Goal: Transaction & Acquisition: Purchase product/service

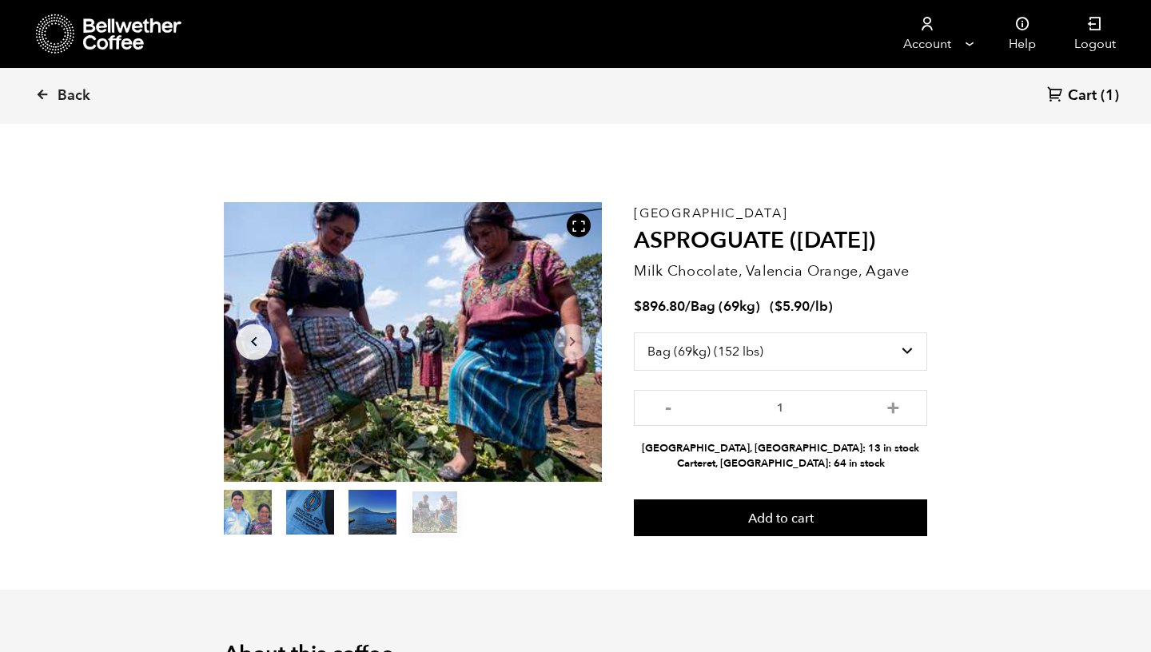
select select "bag-2"
click at [41, 94] on icon at bounding box center [42, 94] width 14 height 14
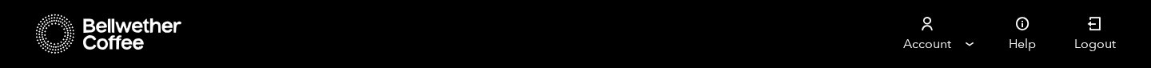
scroll to position [296, 0]
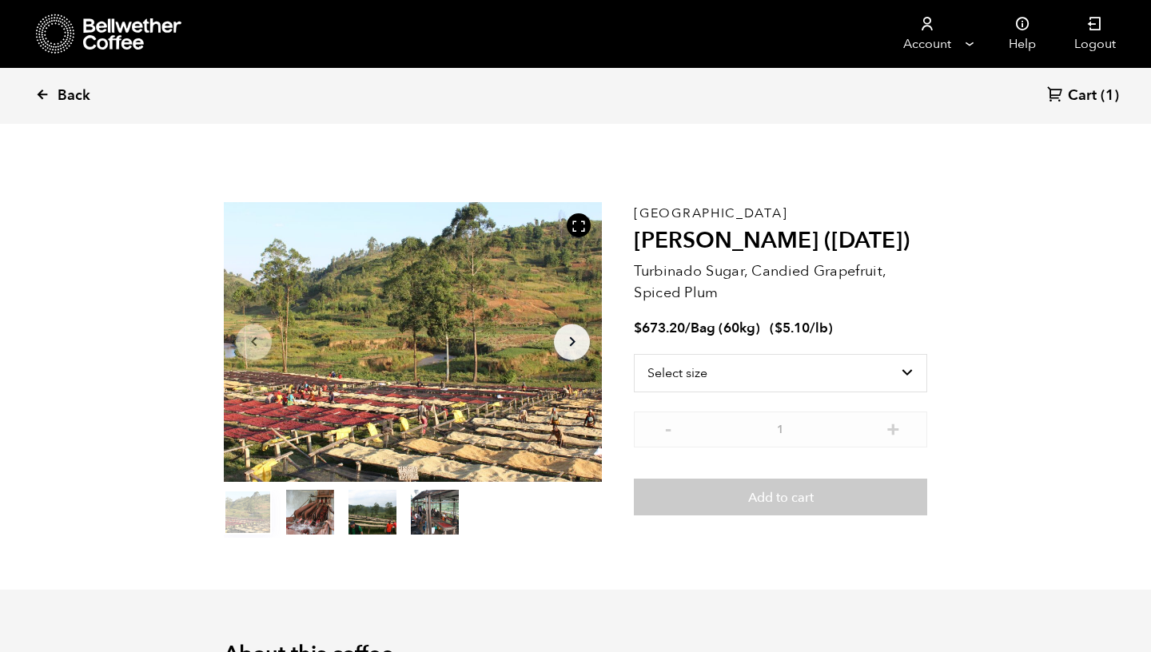
click at [40, 96] on icon at bounding box center [42, 94] width 14 height 14
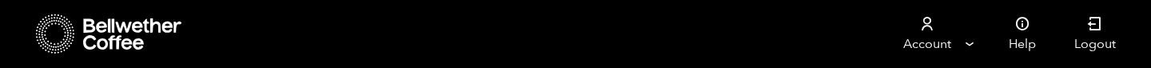
scroll to position [931, 0]
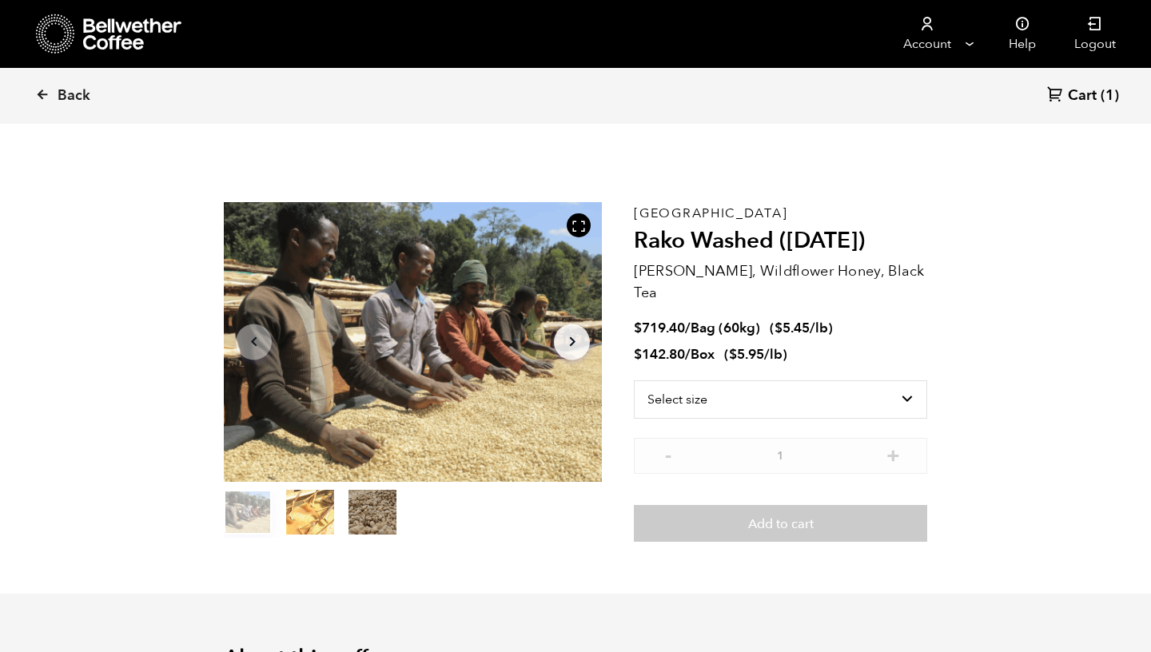
scroll to position [695, 684]
click at [312, 511] on button "item 1" at bounding box center [310, 515] width 48 height 45
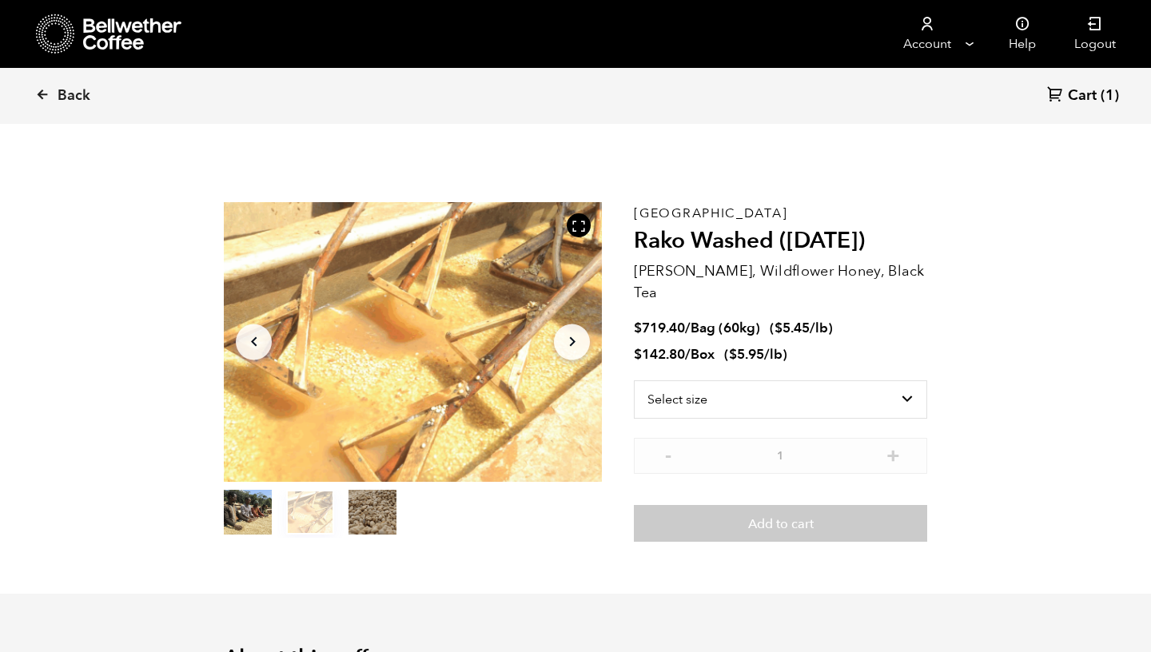
click at [344, 511] on ol "item 0 item 1 item 2" at bounding box center [310, 515] width 173 height 45
click at [366, 514] on button "item 2" at bounding box center [372, 515] width 48 height 45
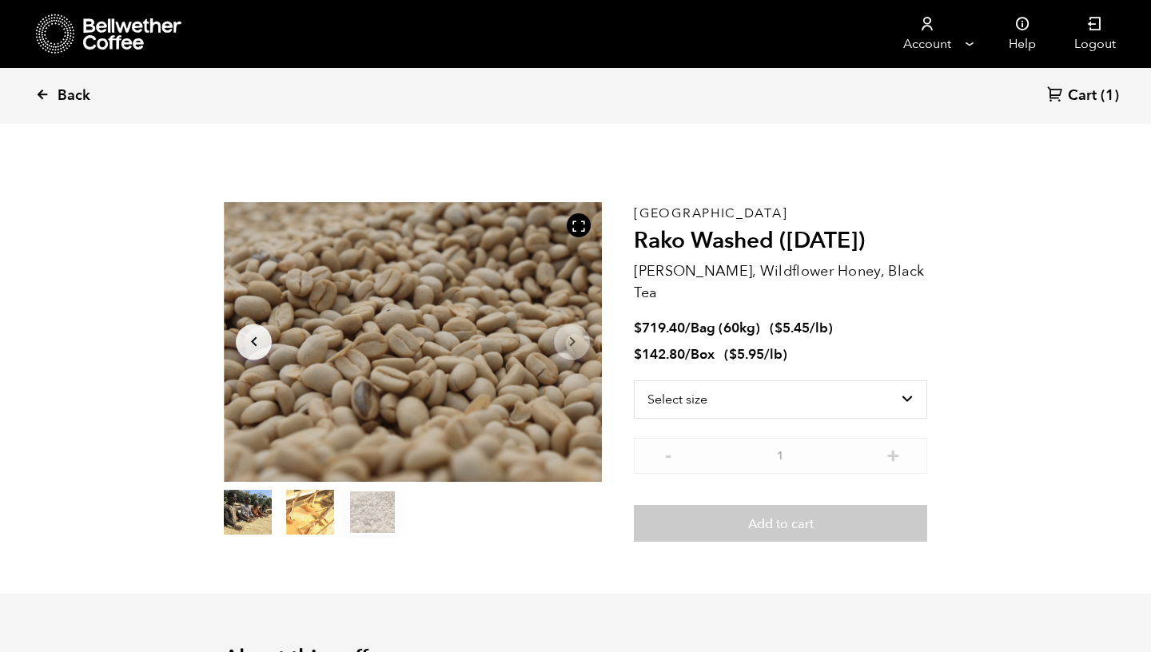
click at [42, 91] on icon at bounding box center [42, 94] width 14 height 14
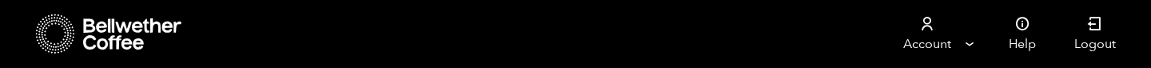
scroll to position [1599, 0]
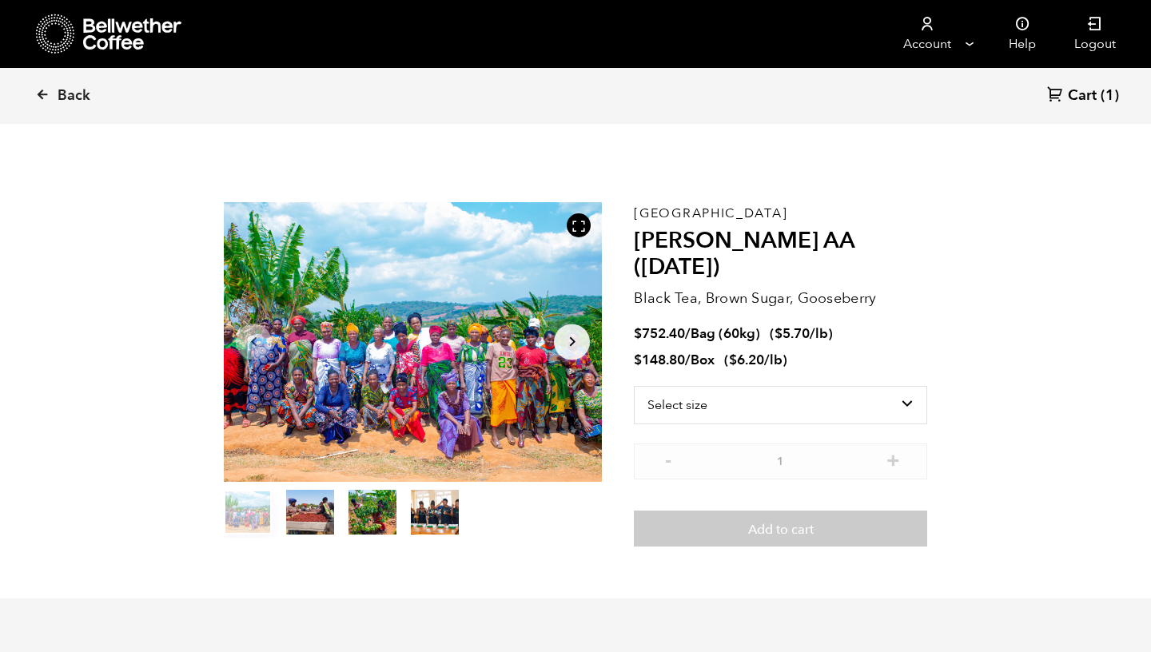
scroll to position [695, 684]
click at [313, 516] on button "item 1" at bounding box center [310, 515] width 48 height 45
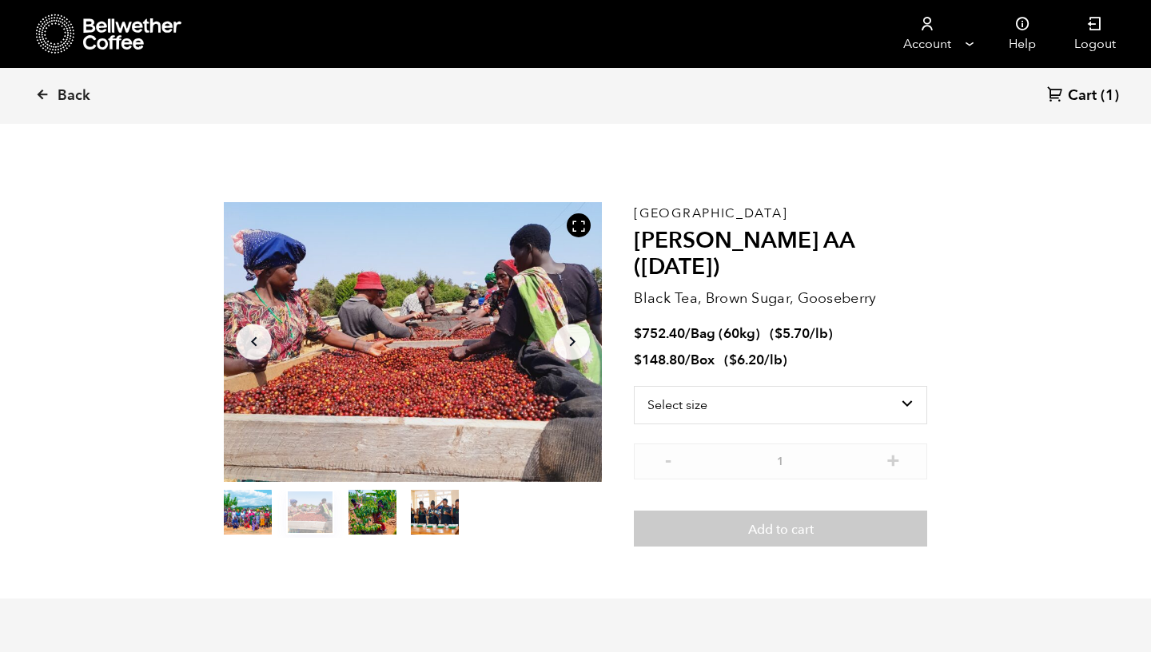
click at [369, 512] on button "item 2" at bounding box center [372, 515] width 48 height 45
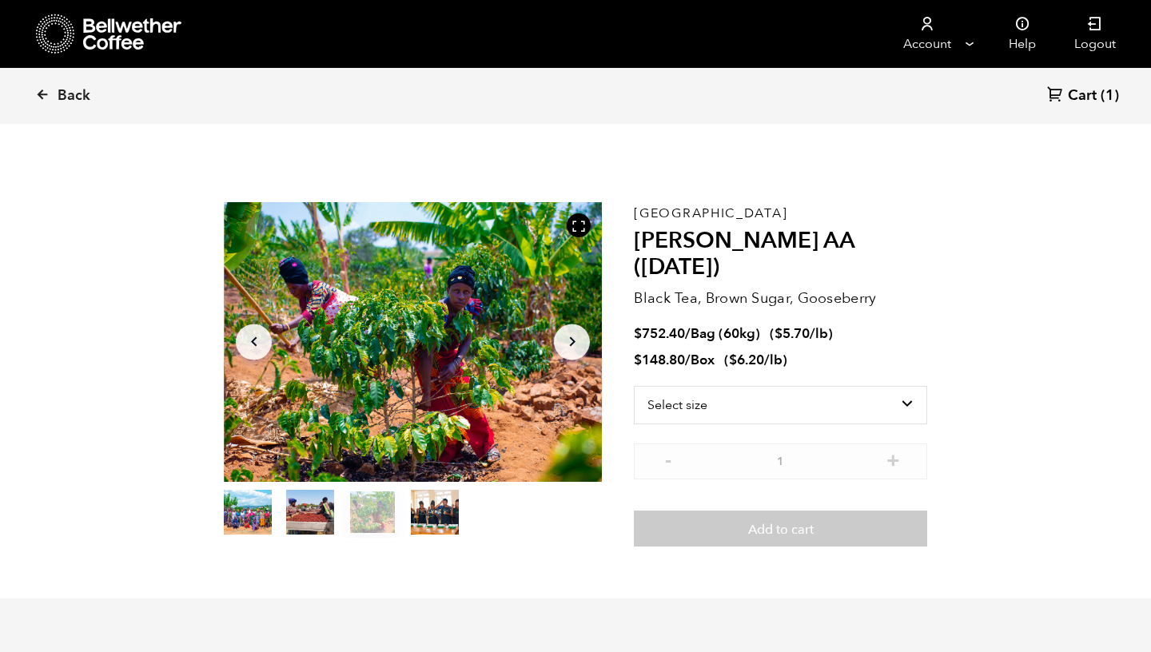
click at [421, 512] on button "item 3" at bounding box center [435, 515] width 48 height 45
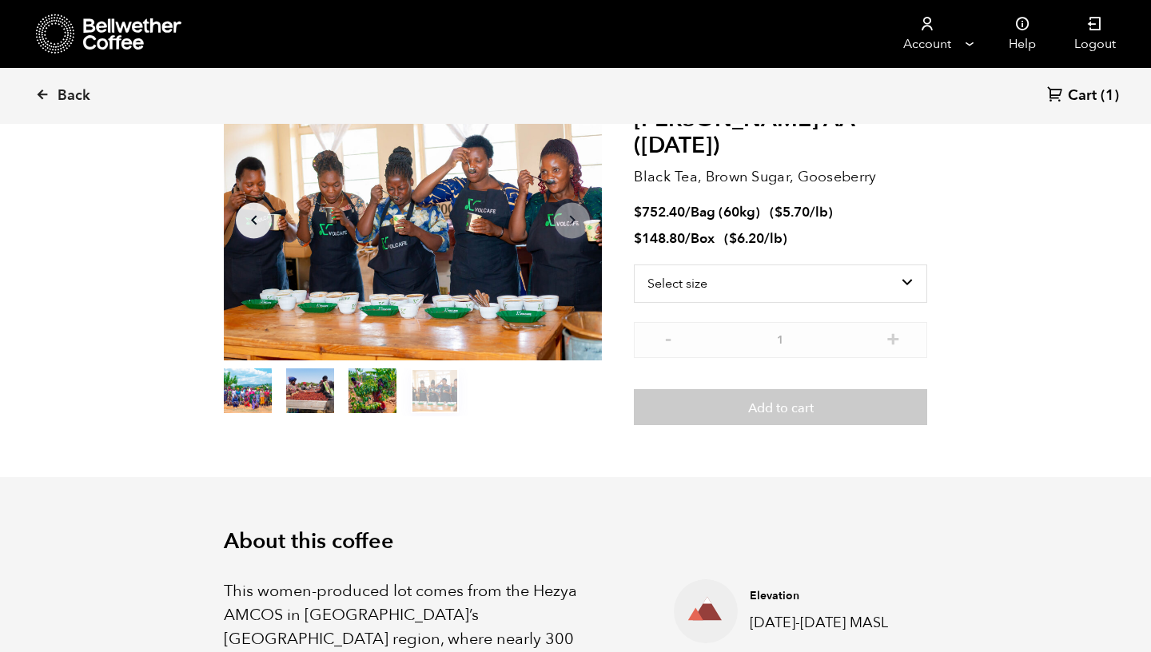
scroll to position [0, 0]
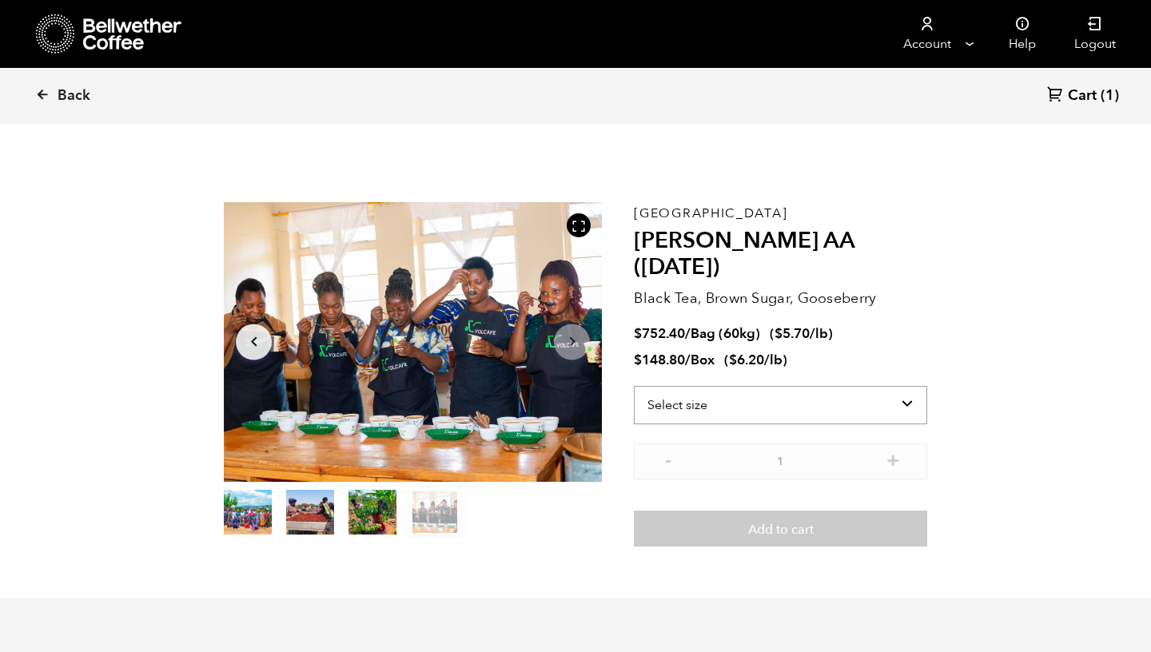
select select "box"
click option "Box (24 lbs)" at bounding box center [0, 0] width 0 height 0
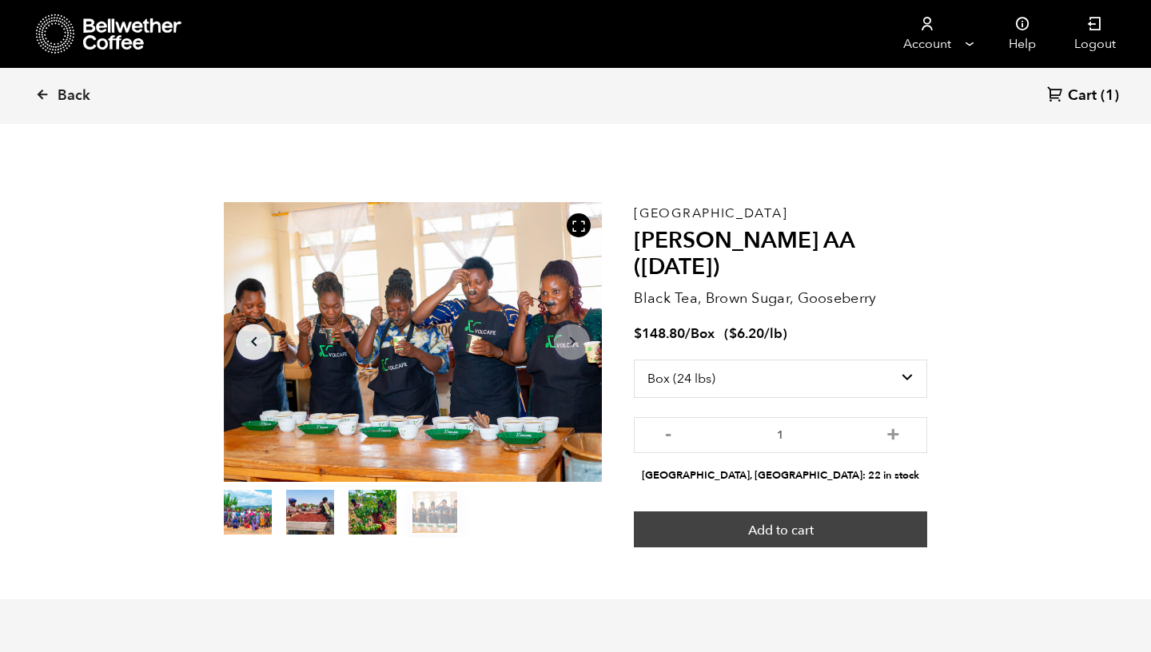
click at [817, 511] on button "Add to cart" at bounding box center [780, 529] width 293 height 37
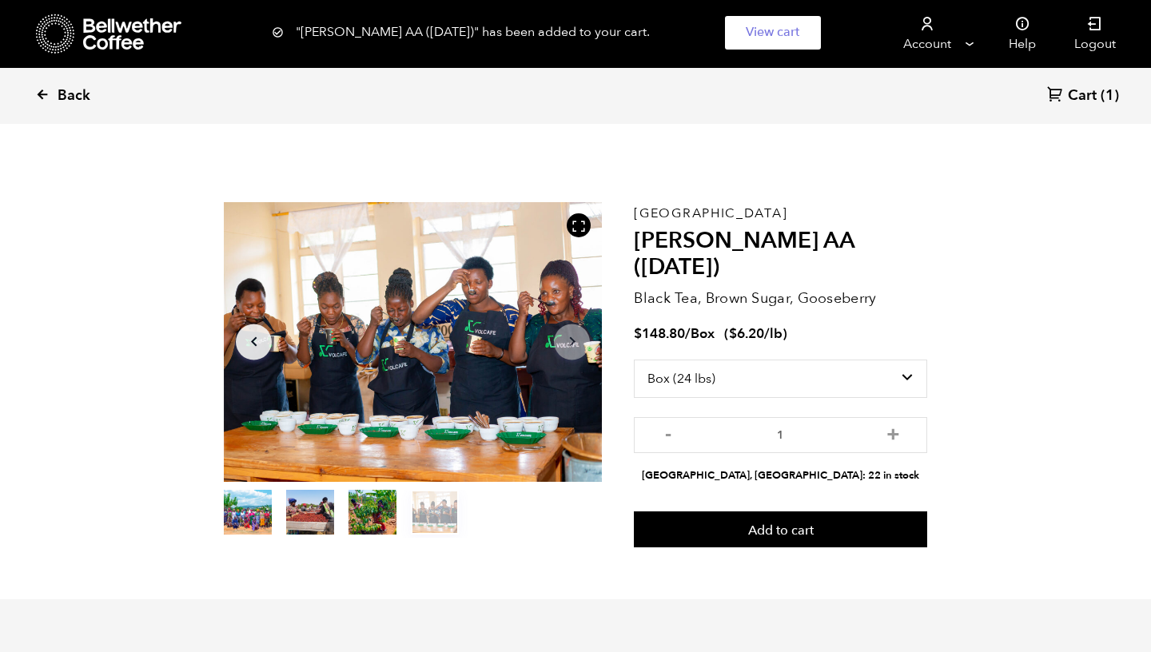
click at [63, 96] on span "Back" at bounding box center [74, 95] width 33 height 19
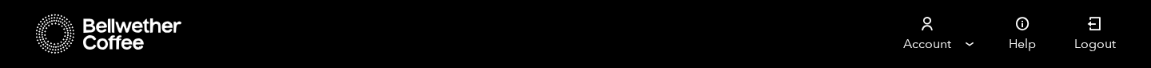
scroll to position [939, 0]
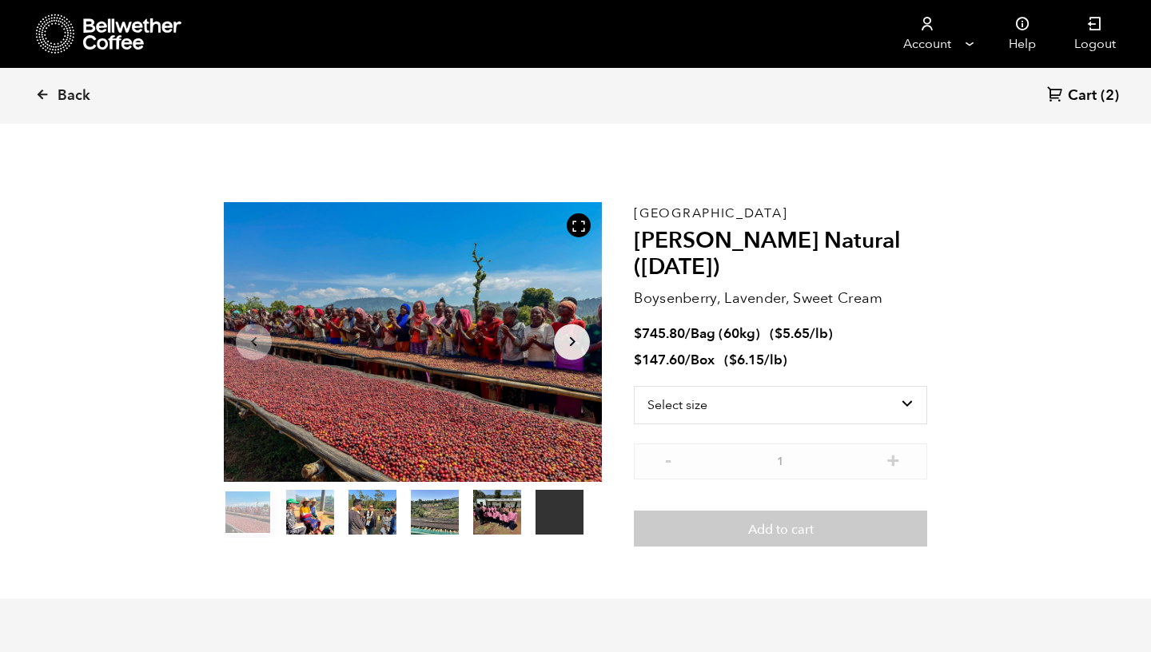
scroll to position [695, 684]
select select "bag-3"
click option "Bag (60kg) (132 lbs)" at bounding box center [0, 0] width 0 height 0
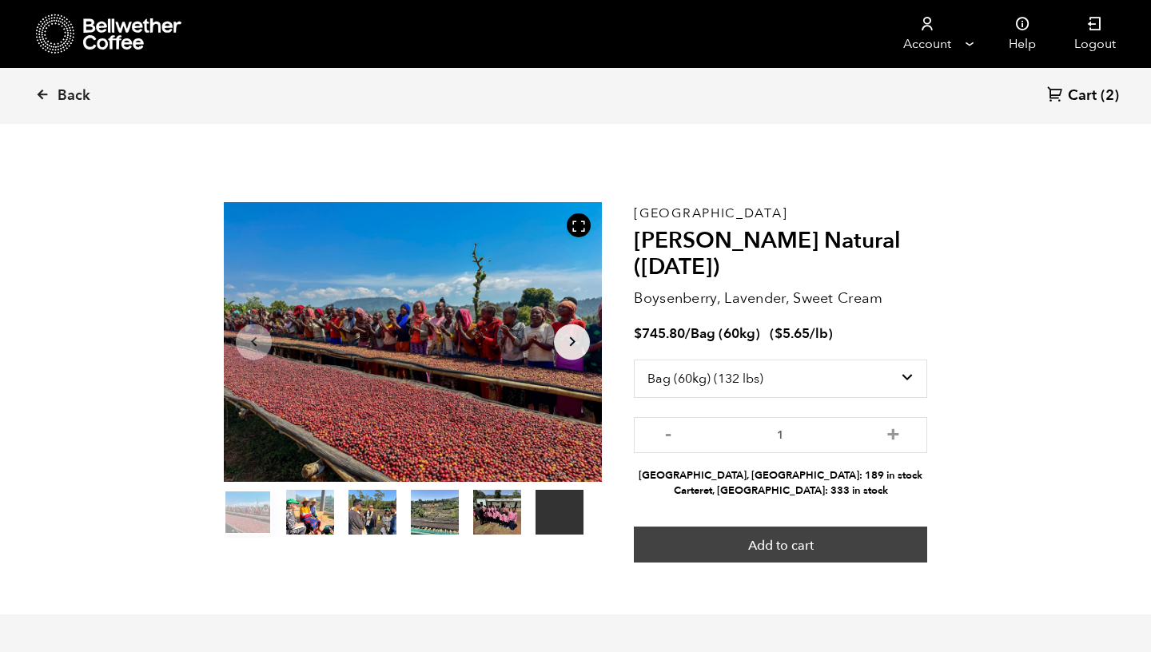
click at [690, 547] on button "Add to cart" at bounding box center [780, 545] width 293 height 37
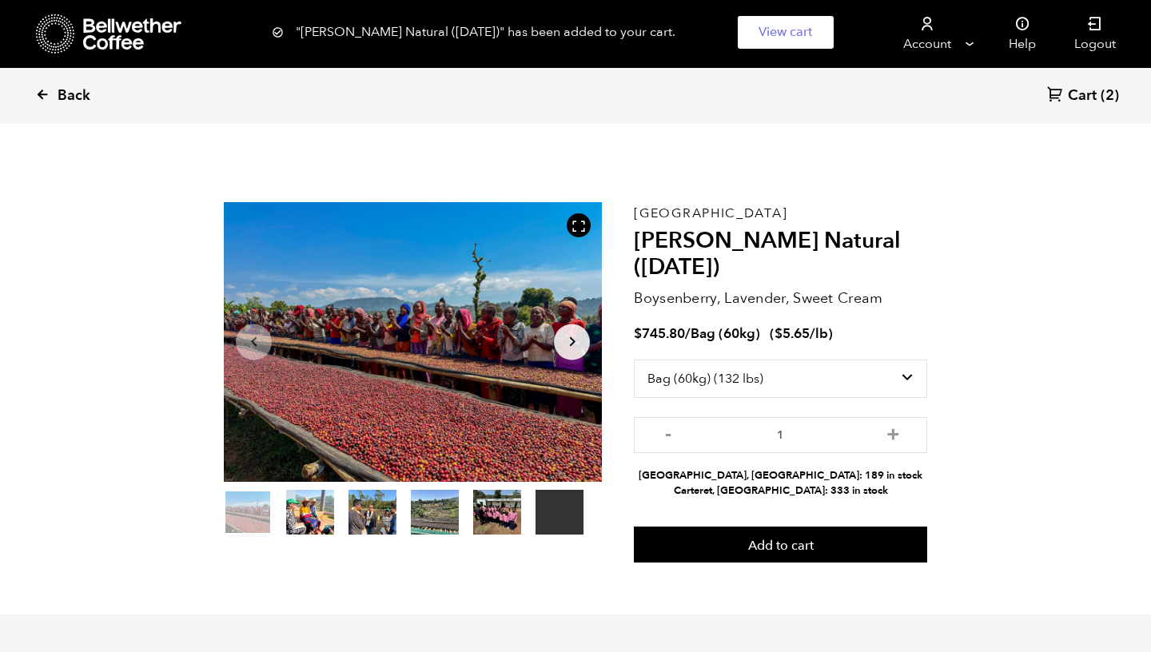
click at [43, 96] on icon at bounding box center [42, 94] width 14 height 14
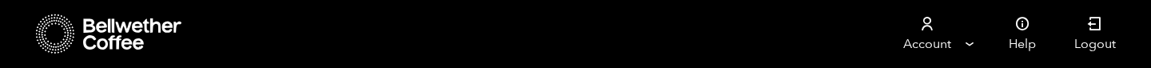
scroll to position [341, 0]
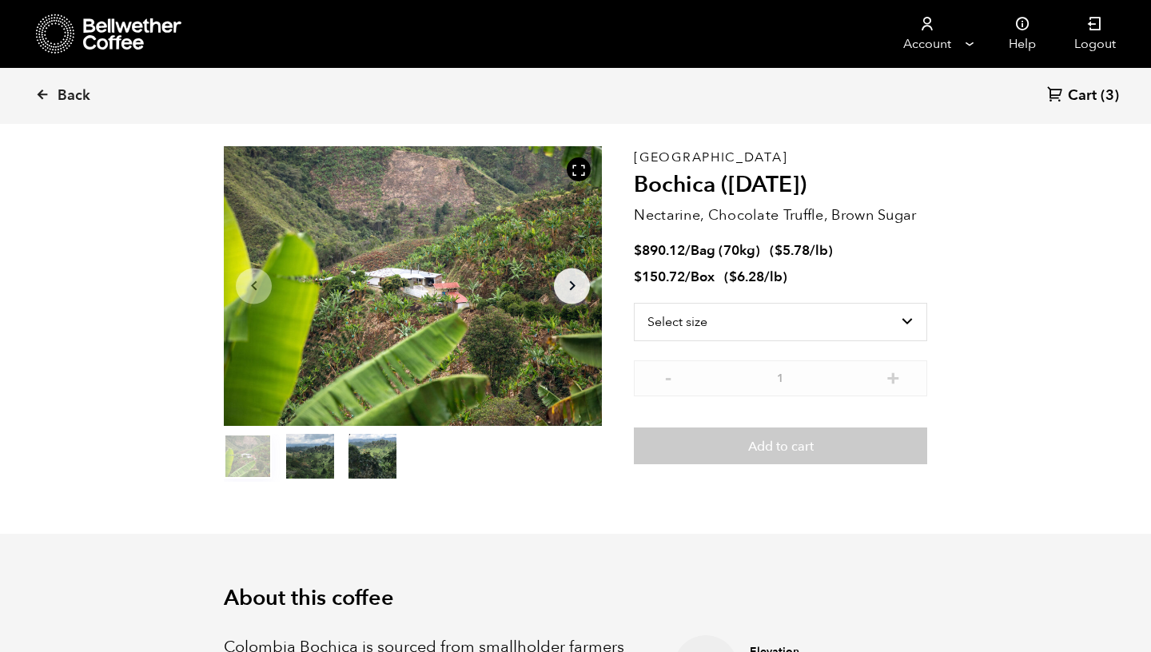
scroll to position [62, 0]
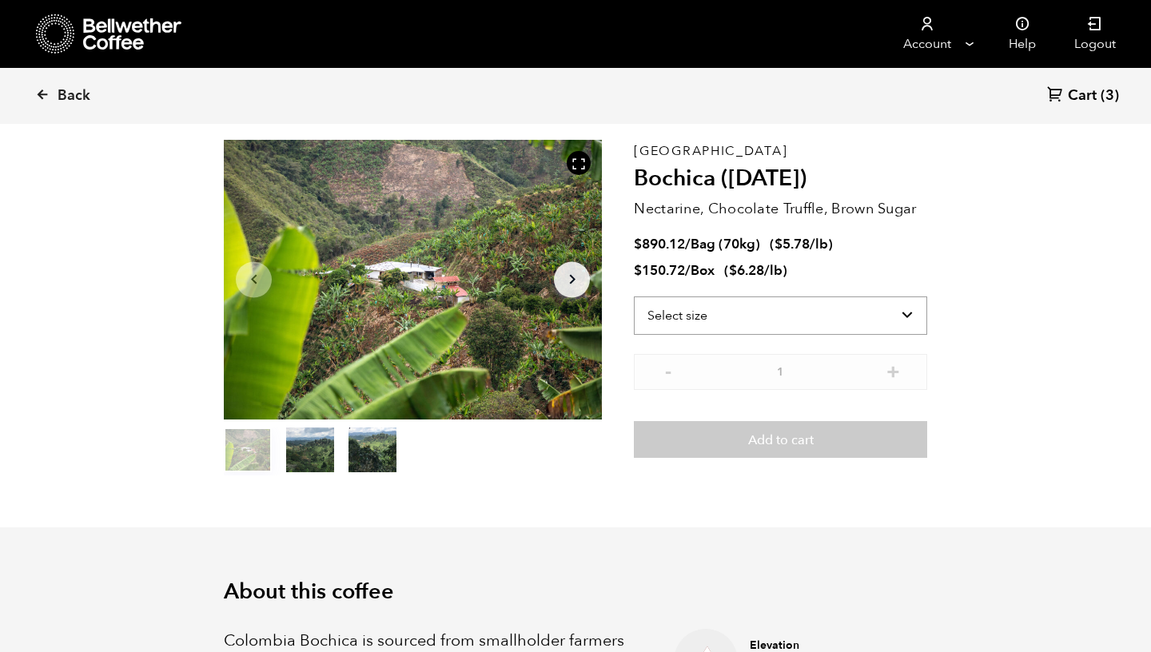
select select "bag"
click option "Bag (70kg) (154 lbs)" at bounding box center [0, 0] width 0 height 0
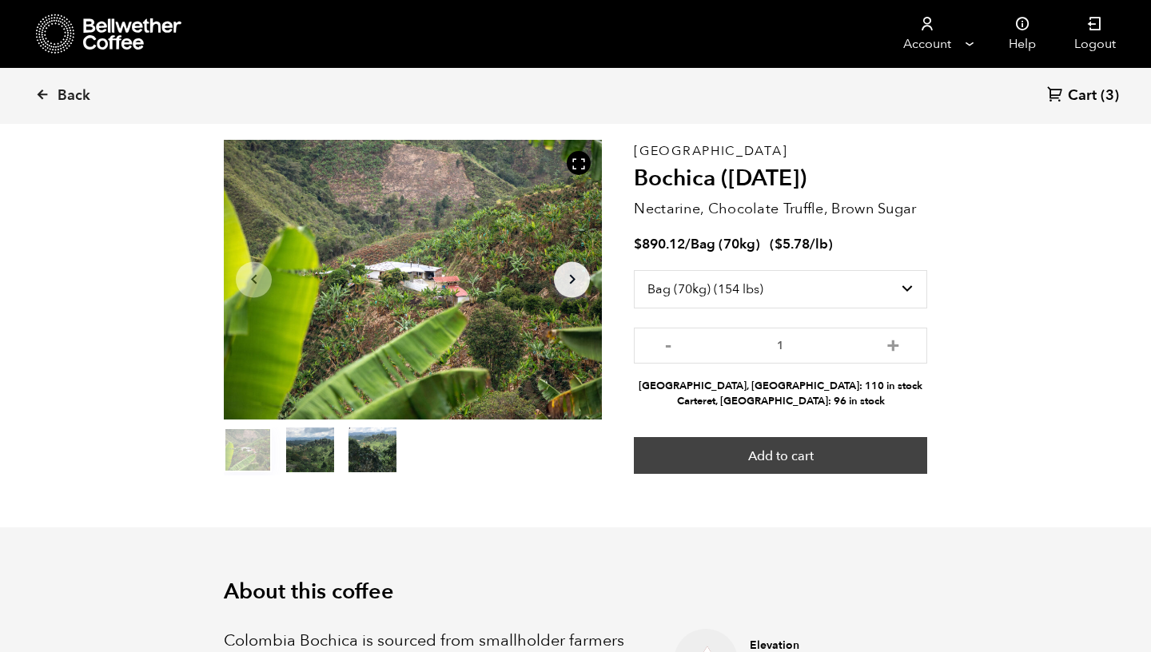
click at [882, 457] on button "Add to cart" at bounding box center [780, 455] width 293 height 37
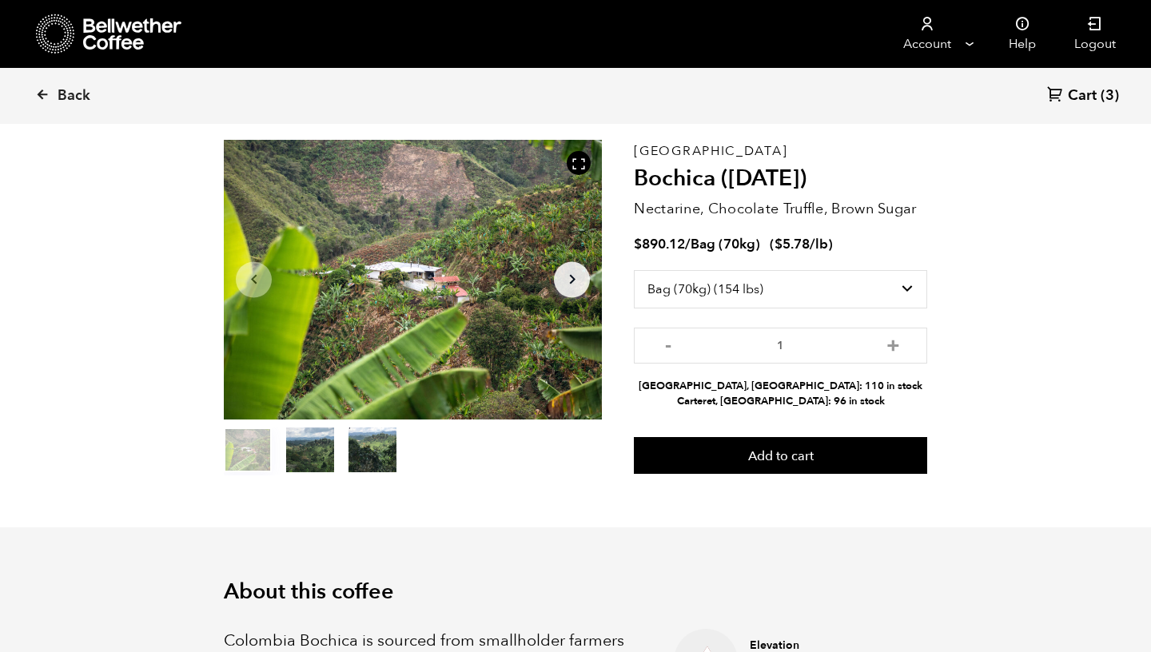
click at [319, 464] on button "item 1" at bounding box center [310, 453] width 48 height 45
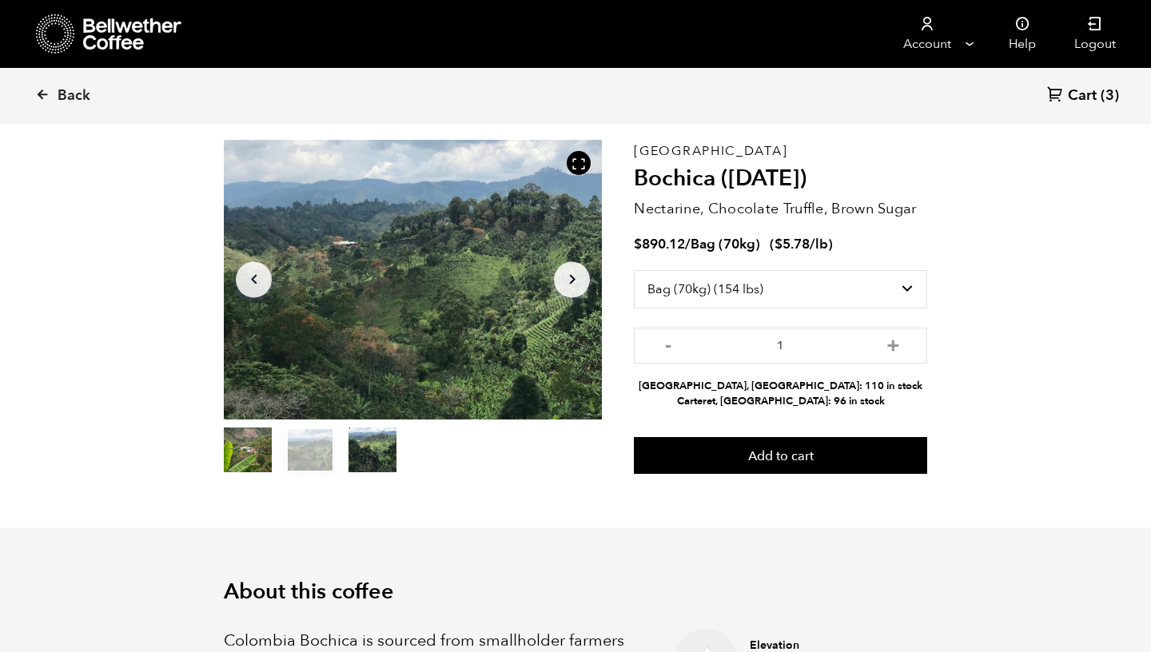
click at [385, 451] on button "item 2" at bounding box center [372, 453] width 48 height 45
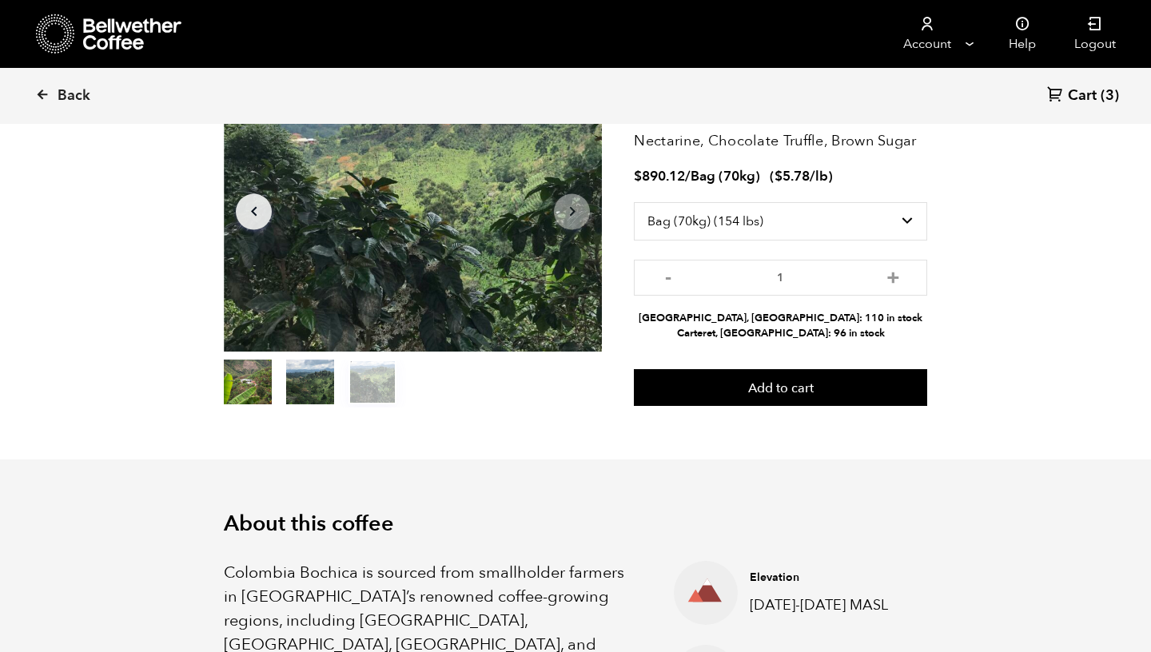
scroll to position [0, 0]
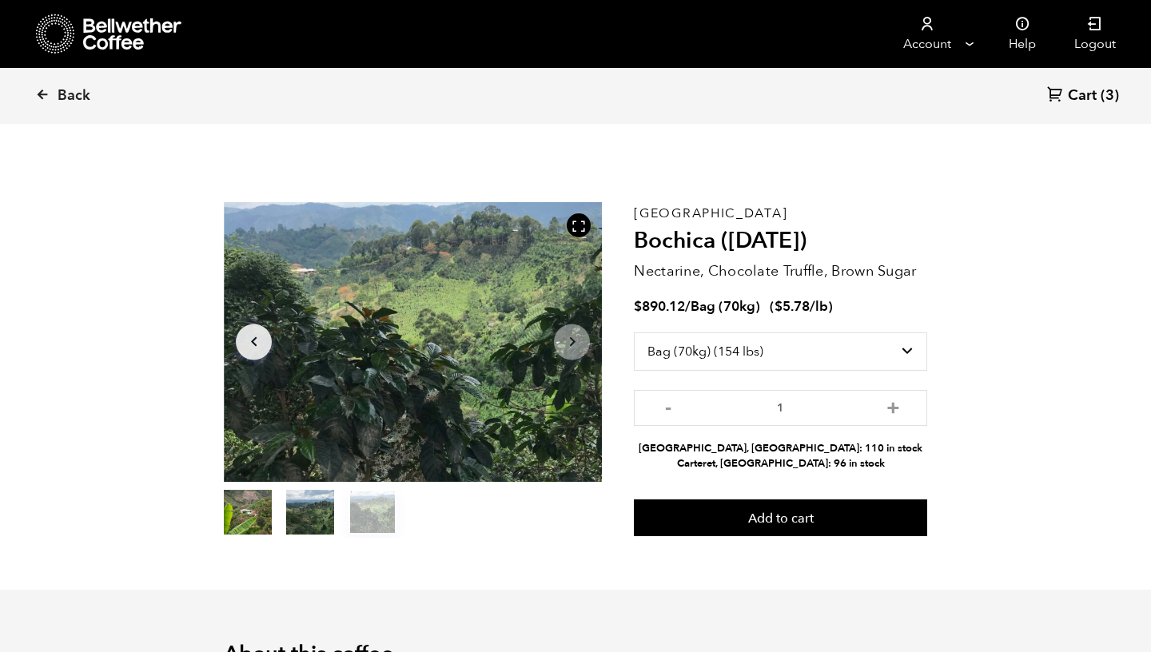
click at [573, 348] on icon "Arrow Right" at bounding box center [572, 341] width 19 height 19
click at [314, 515] on button "item 1" at bounding box center [310, 515] width 48 height 45
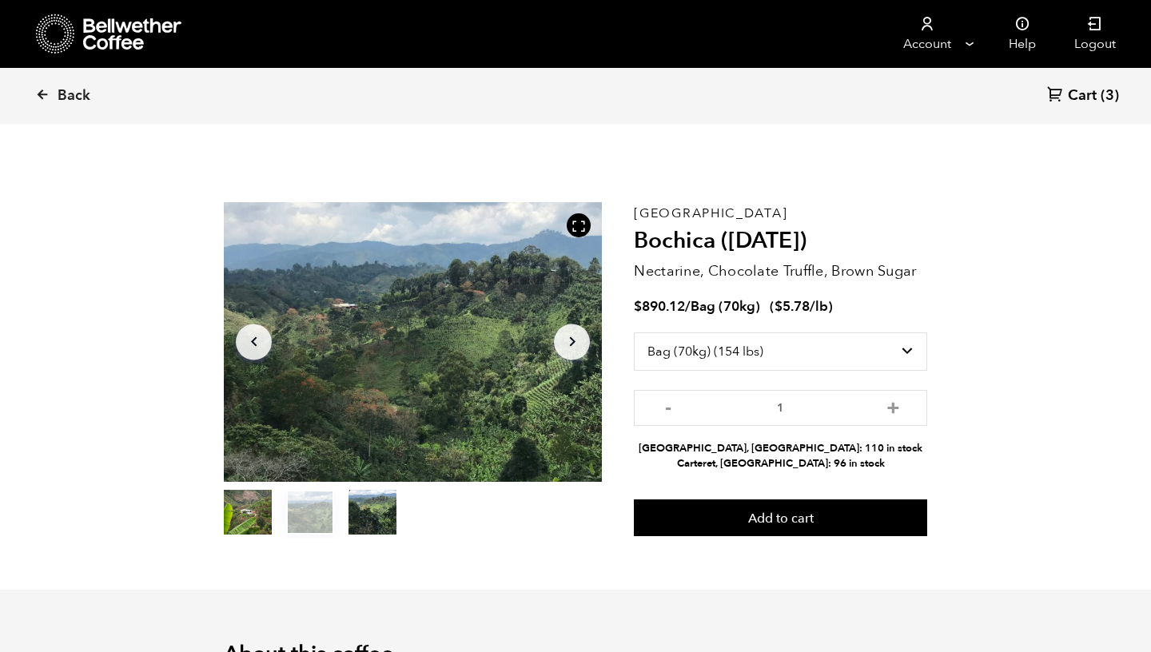
click at [259, 511] on button "item 0" at bounding box center [248, 515] width 48 height 45
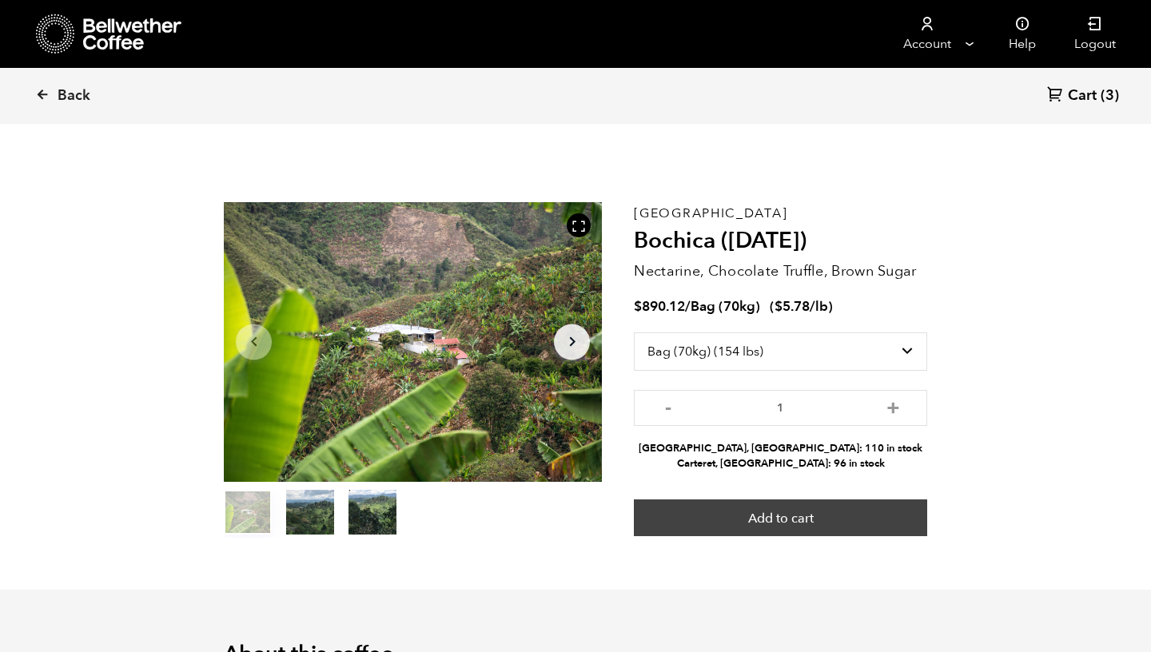
click at [685, 516] on button "Add to cart" at bounding box center [780, 517] width 293 height 37
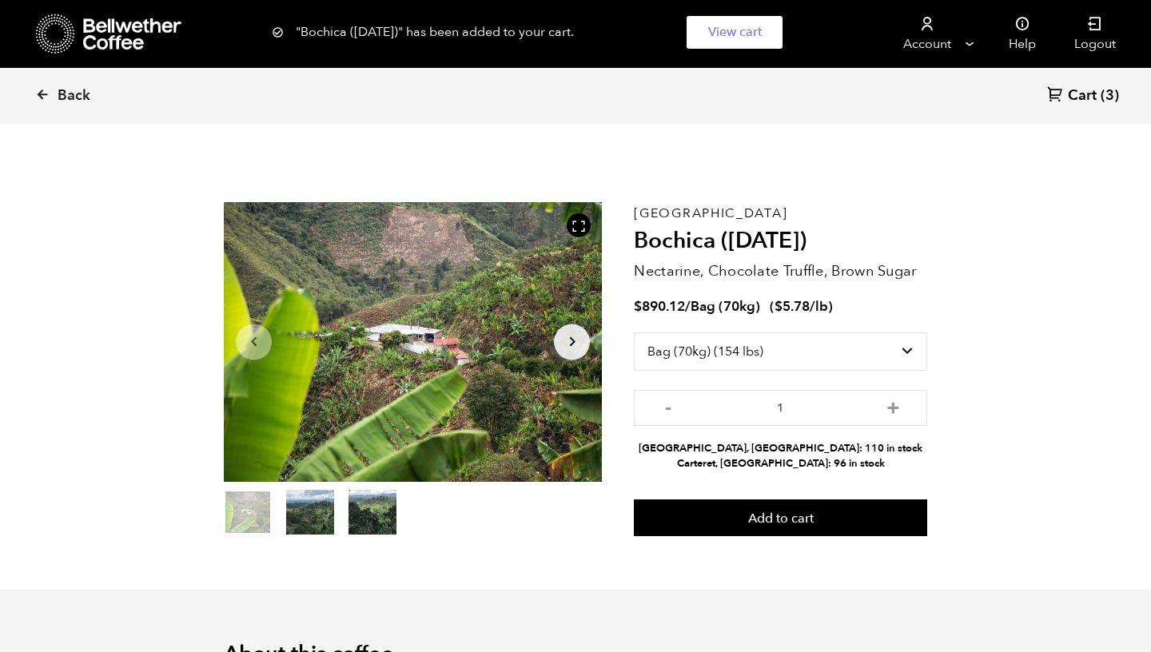
click at [1085, 101] on span "Cart" at bounding box center [1082, 95] width 29 height 19
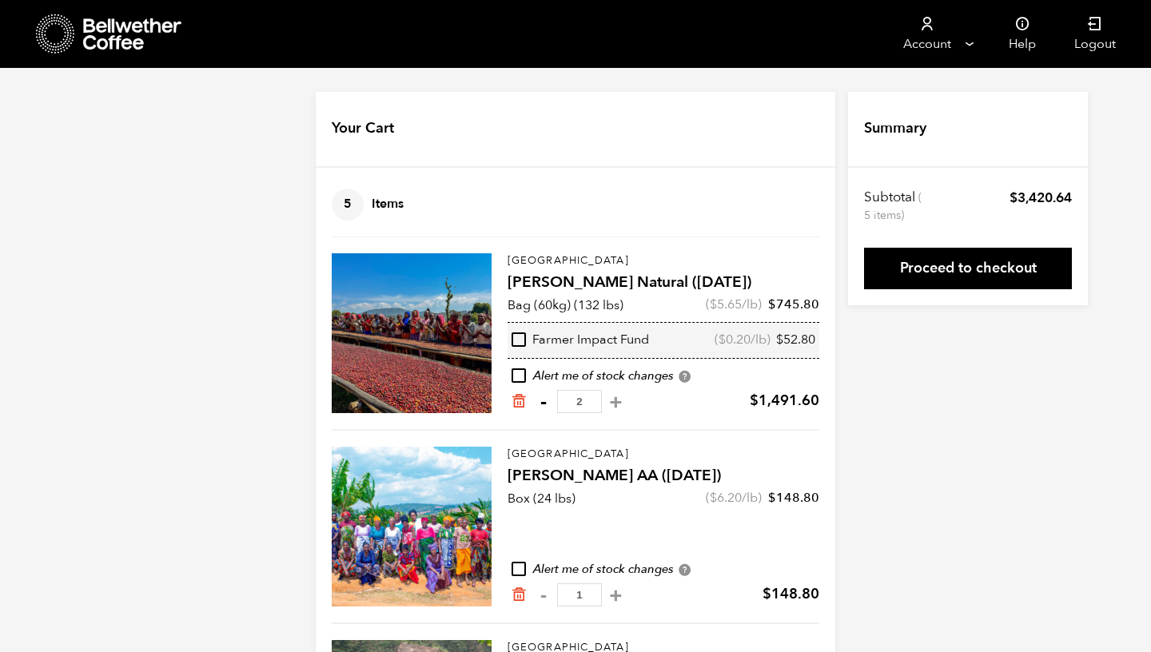
click at [543, 401] on button "-" at bounding box center [543, 402] width 20 height 16
type input "1"
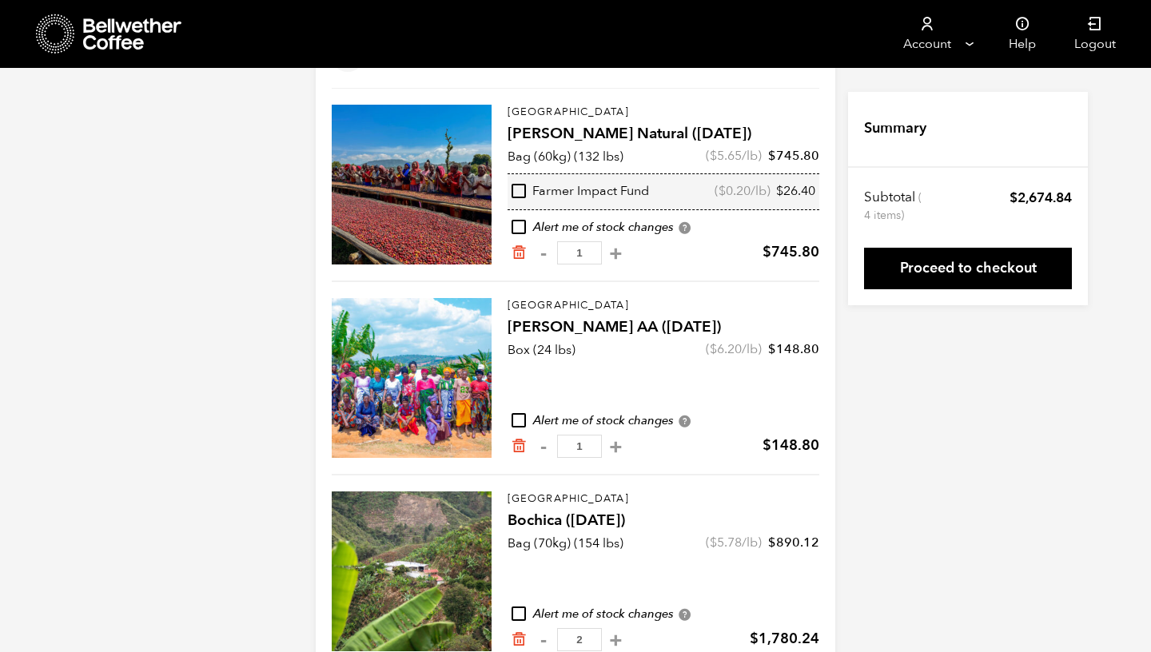
scroll to position [189, 0]
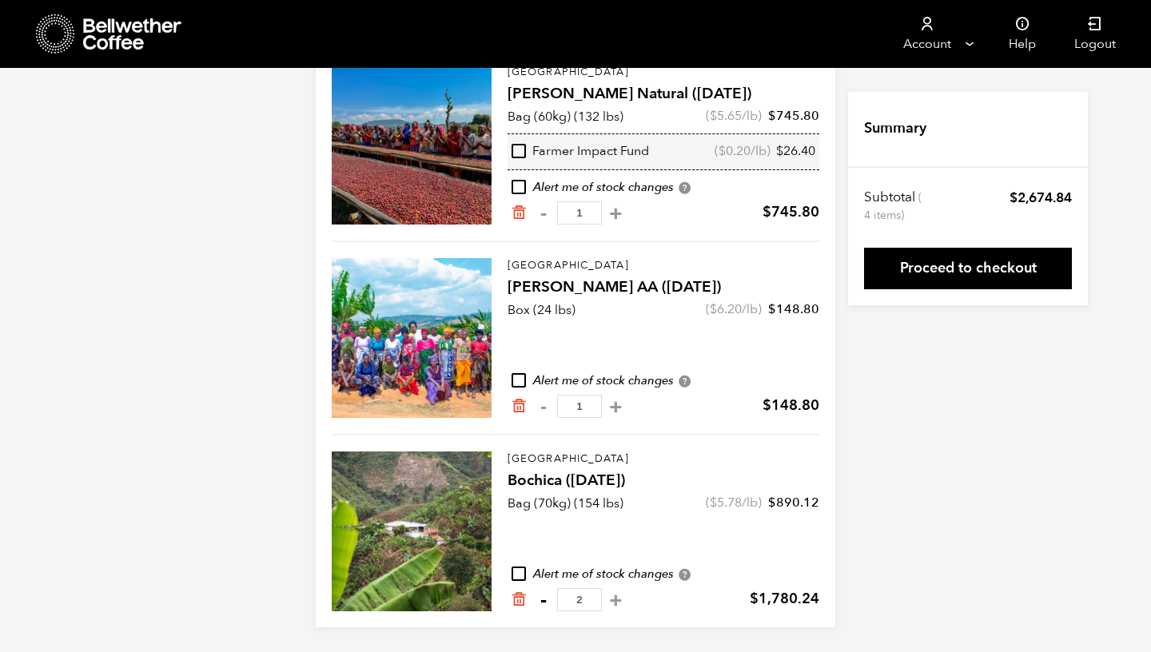
click at [541, 599] on button "-" at bounding box center [543, 600] width 20 height 16
type input "1"
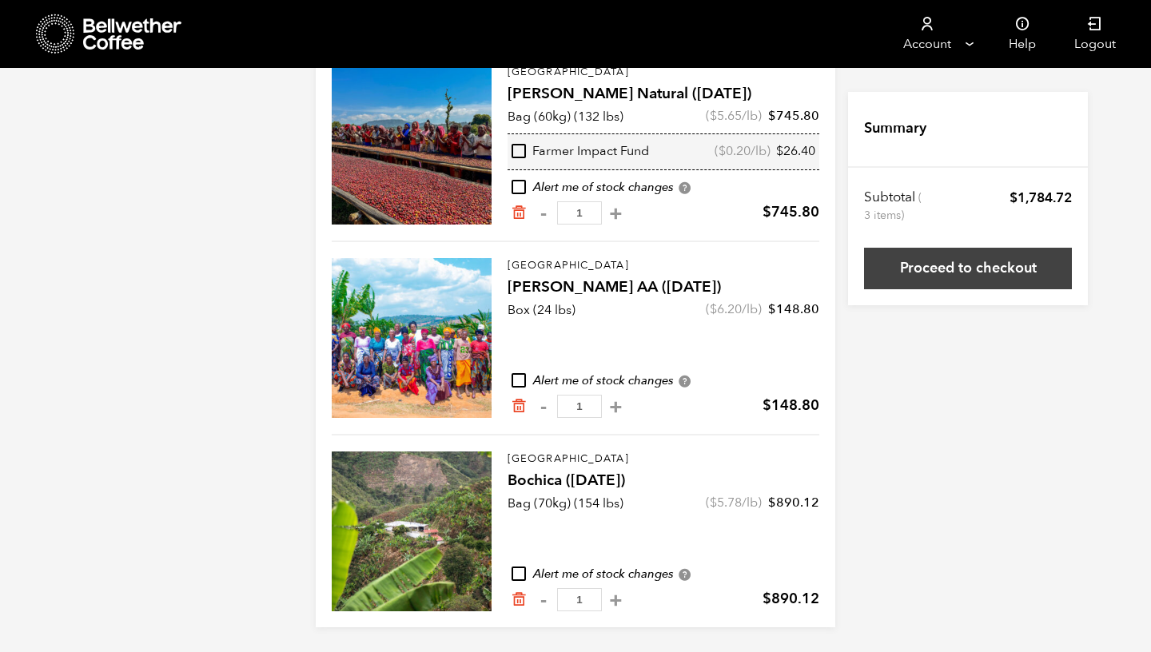
click at [989, 276] on link "Proceed to checkout" at bounding box center [968, 269] width 208 height 42
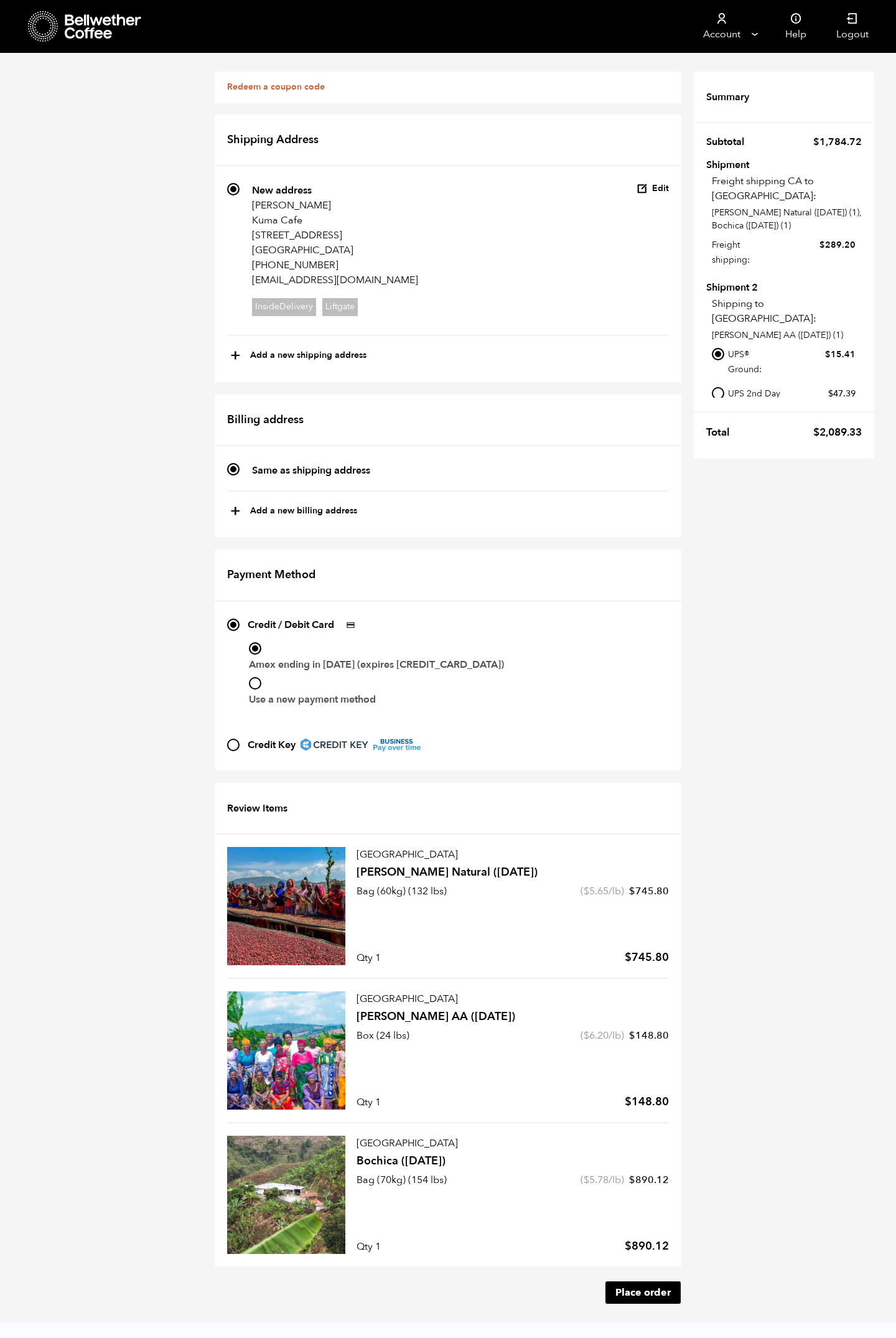
scroll to position [831, 0]
click at [662, 1281] on button "Place order" at bounding box center [643, 1292] width 76 height 23
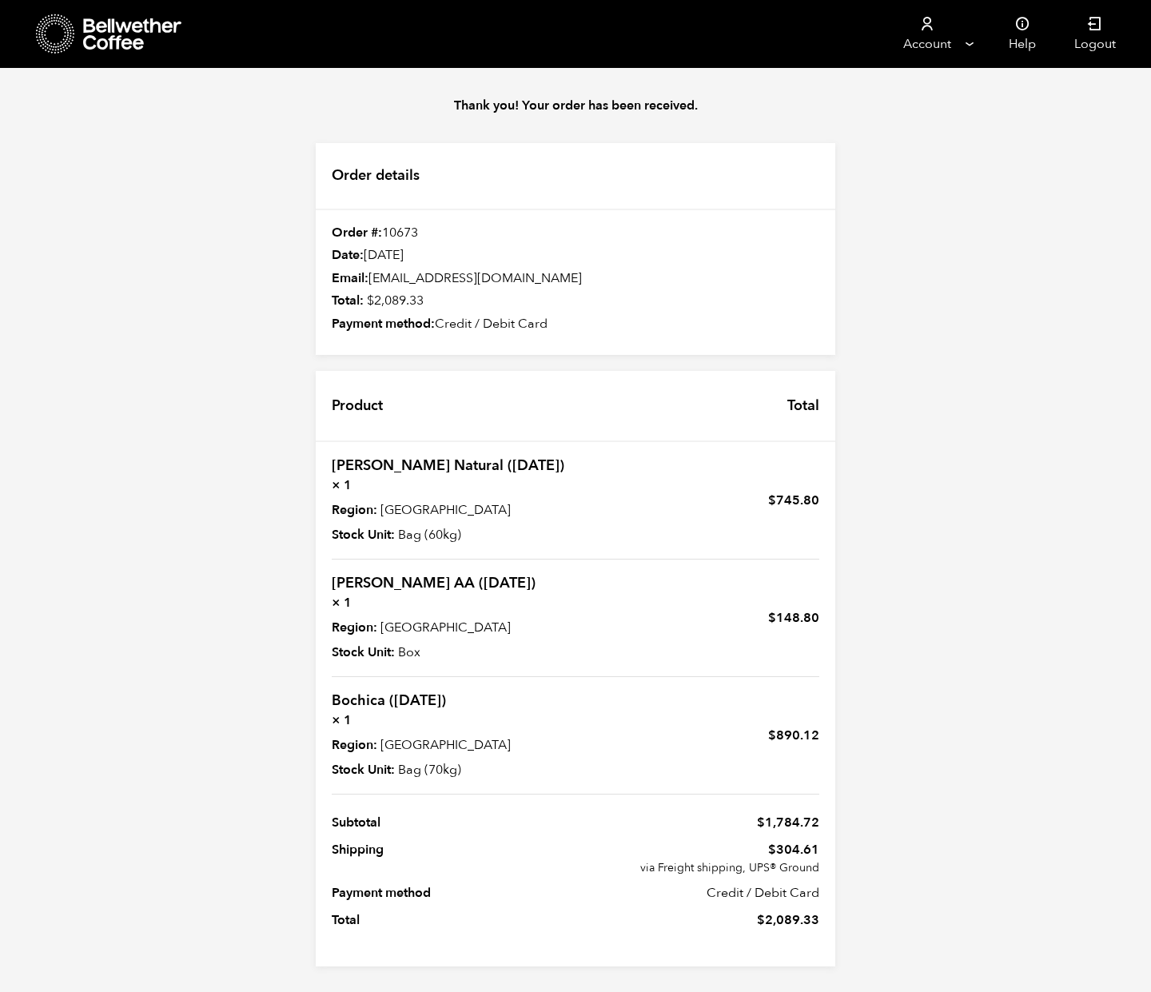
scroll to position [320, 0]
